Goal: Find specific fact: Find contact information

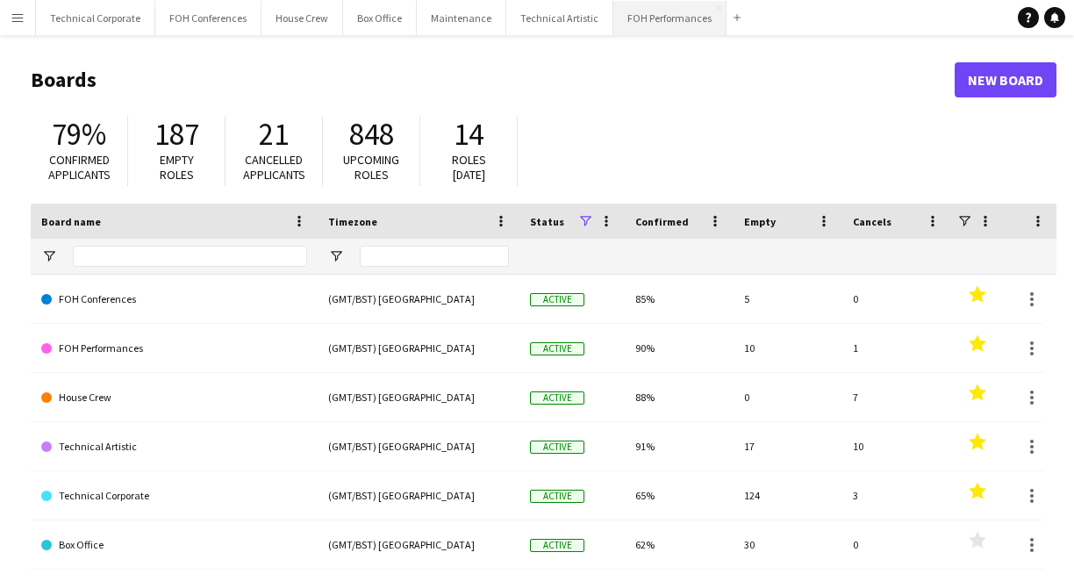
click at [652, 20] on button "FOH Performances Close" at bounding box center [669, 18] width 113 height 34
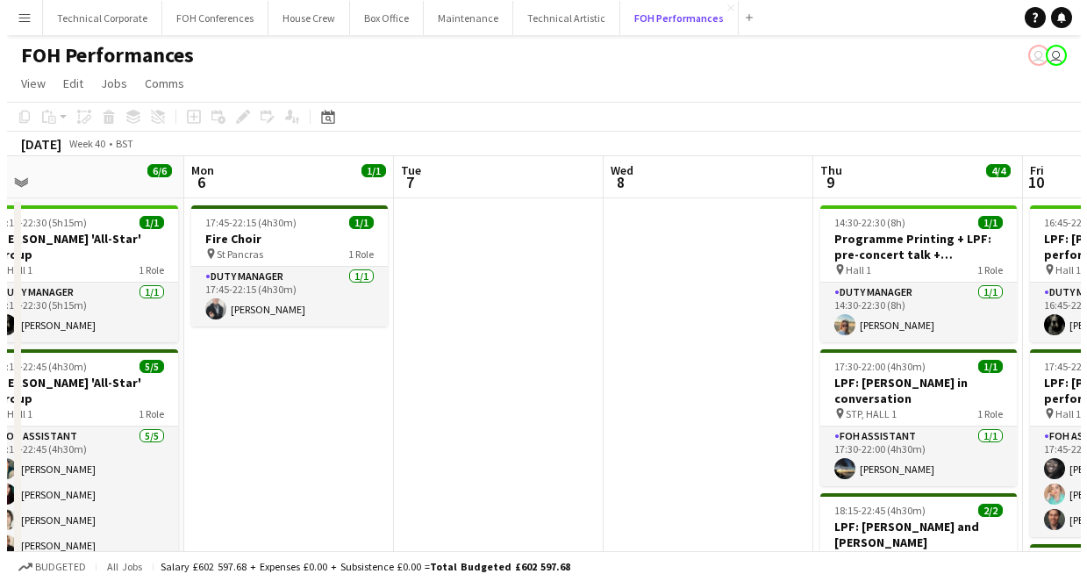
scroll to position [0, 476]
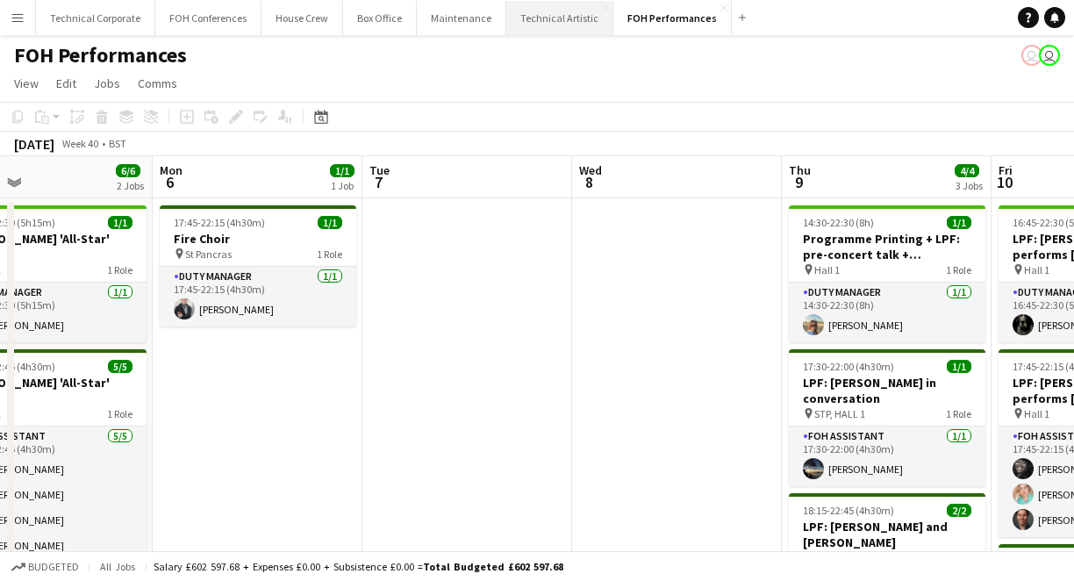
click at [542, 18] on button "Technical Artistic Close" at bounding box center [559, 18] width 107 height 34
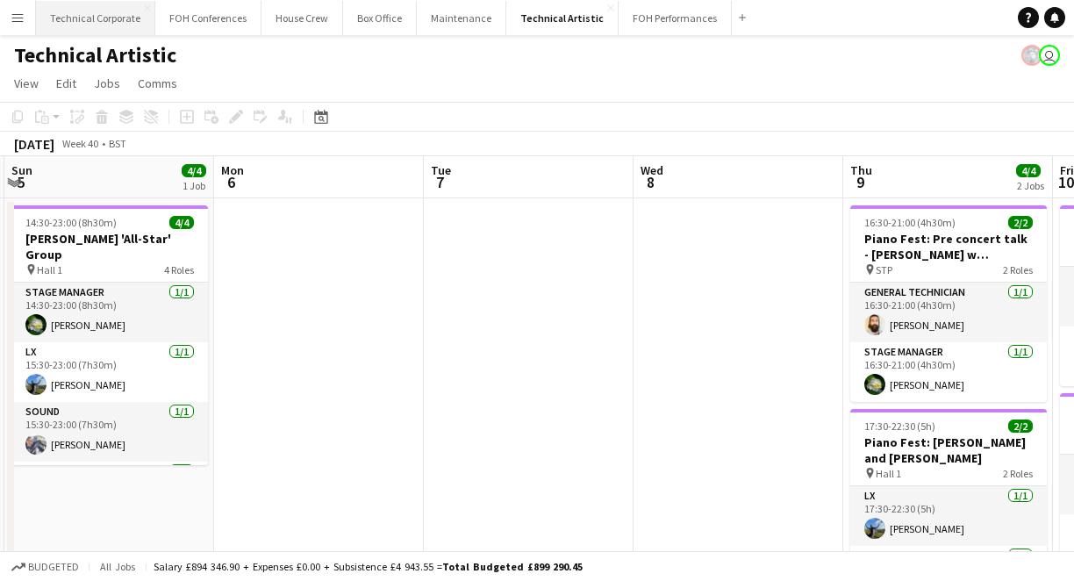
click at [73, 25] on button "Technical Corporate Close" at bounding box center [95, 18] width 119 height 34
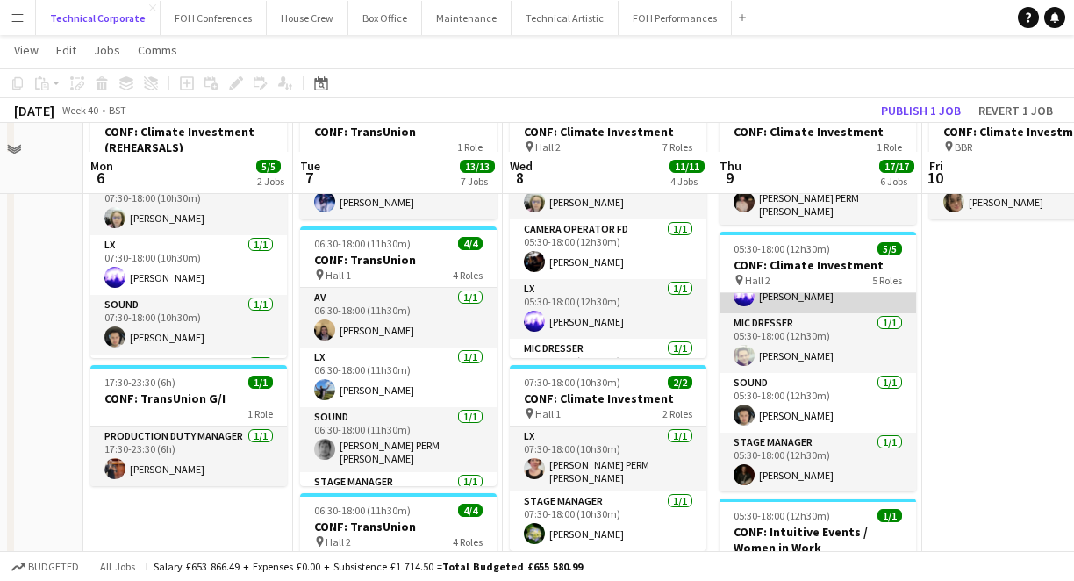
scroll to position [149, 0]
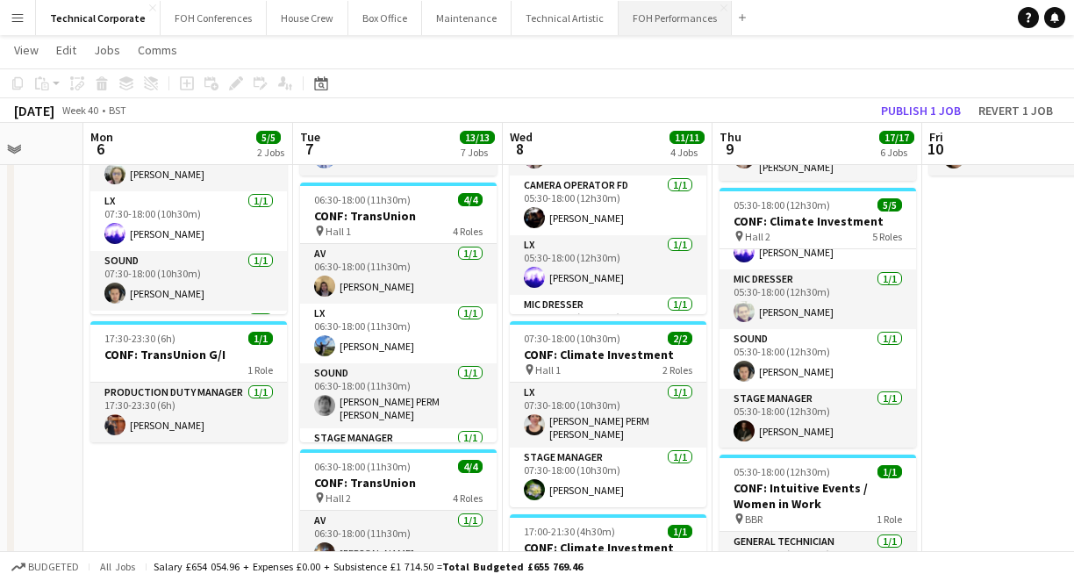
click at [659, 22] on button "FOH Performances Close" at bounding box center [675, 18] width 113 height 34
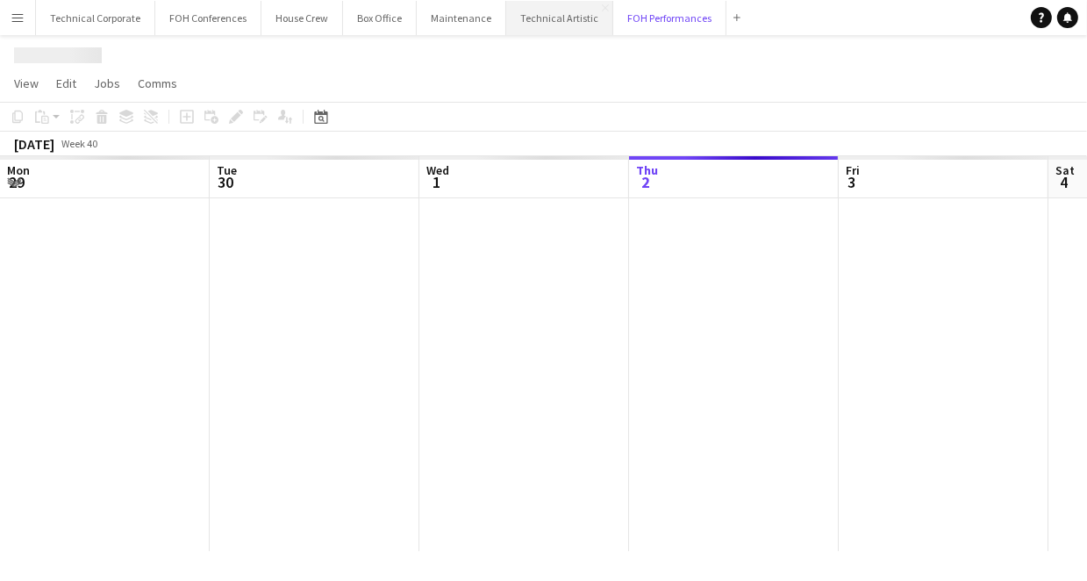
scroll to position [0, 419]
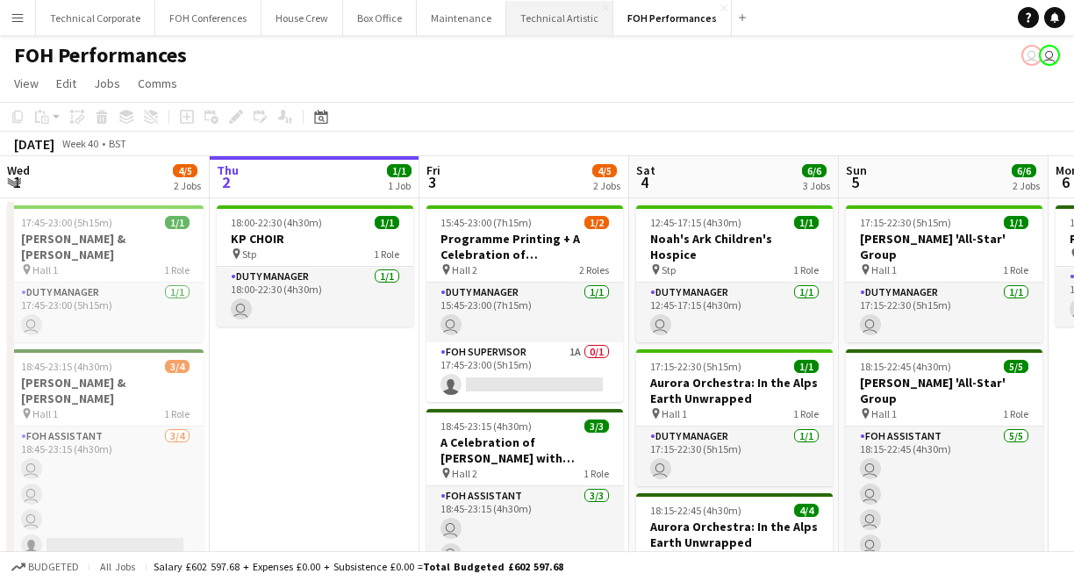
click at [547, 18] on button "Technical Artistic Close" at bounding box center [559, 18] width 107 height 34
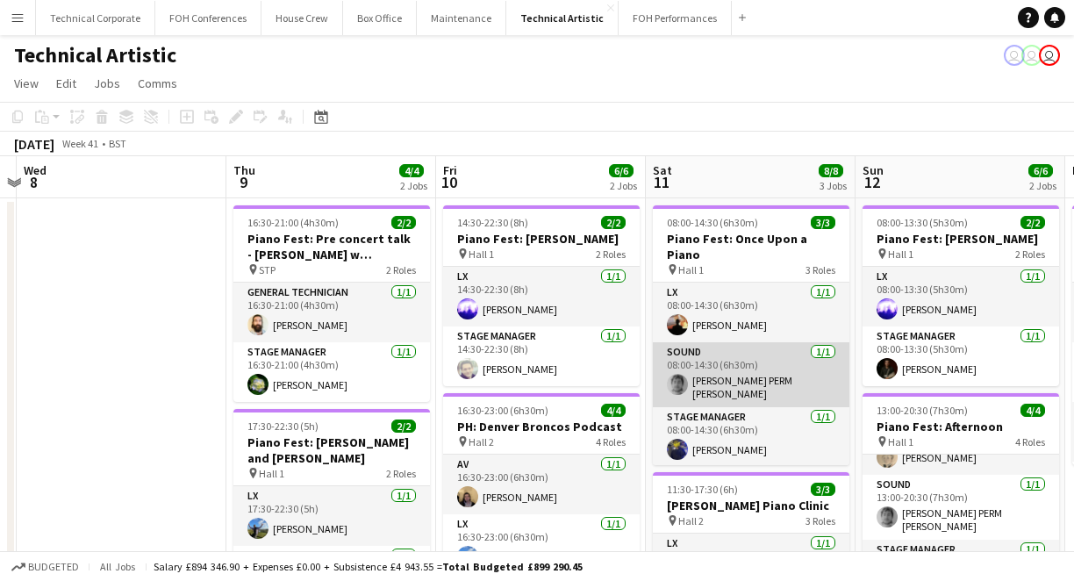
click at [719, 362] on app-card-role "Sound [DATE] 08:00-14:30 (6h30m) [PERSON_NAME] PERM [PERSON_NAME]" at bounding box center [751, 374] width 197 height 65
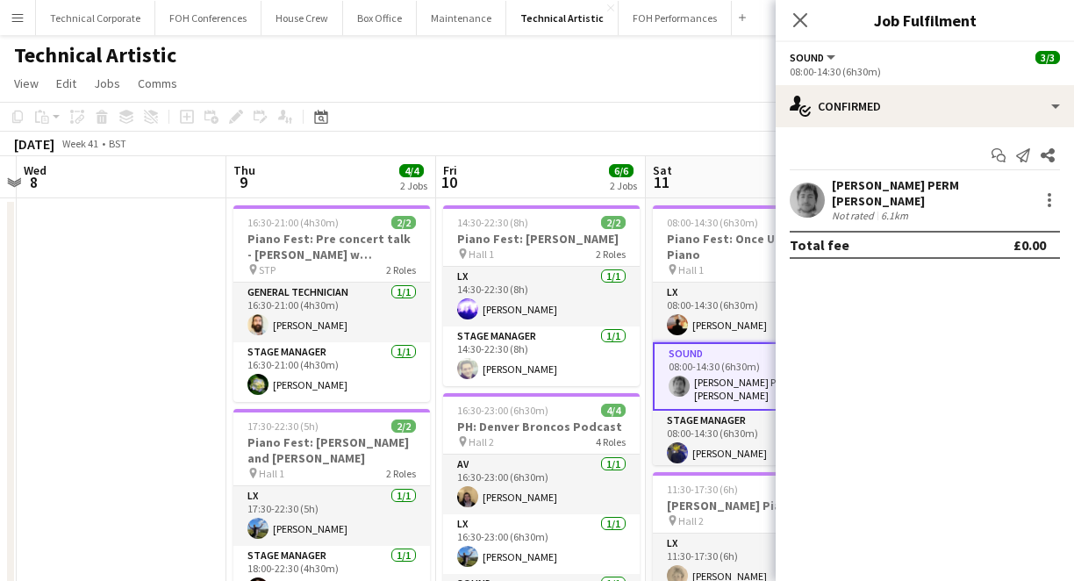
click at [853, 182] on div "[PERSON_NAME] PERM [PERSON_NAME]" at bounding box center [932, 193] width 200 height 32
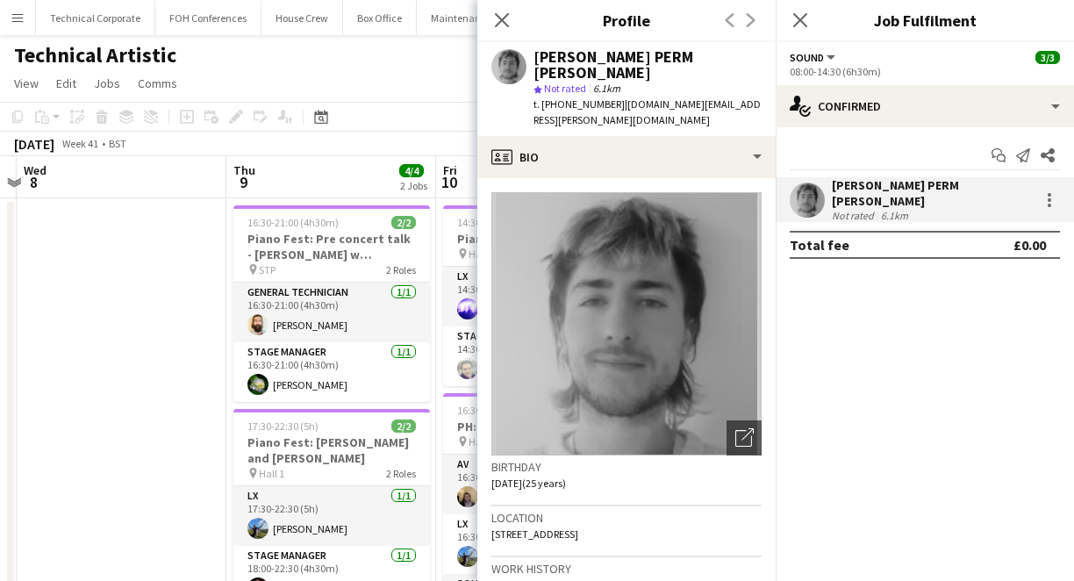
drag, startPoint x: 637, startPoint y: 503, endPoint x: 491, endPoint y: 506, distance: 145.7
click at [491, 506] on div "Location [STREET_ADDRESS]" at bounding box center [626, 531] width 270 height 51
copy span "[STREET_ADDRESS]"
click at [701, 506] on div "Location [STREET_ADDRESS]" at bounding box center [626, 531] width 270 height 51
click at [495, 14] on icon at bounding box center [501, 19] width 17 height 17
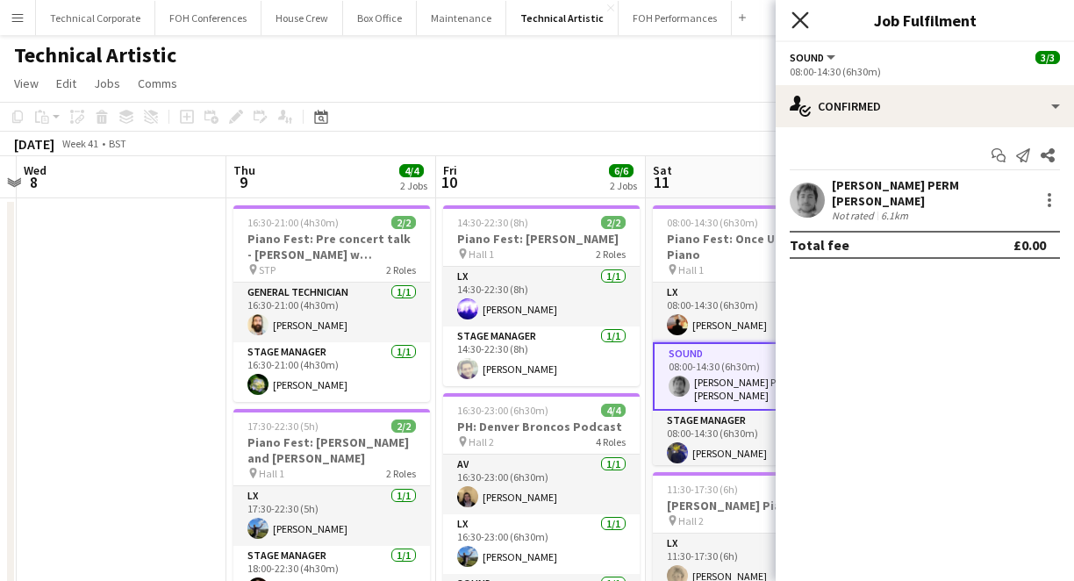
click at [807, 14] on icon at bounding box center [799, 19] width 17 height 17
